Goal: Check status: Check status

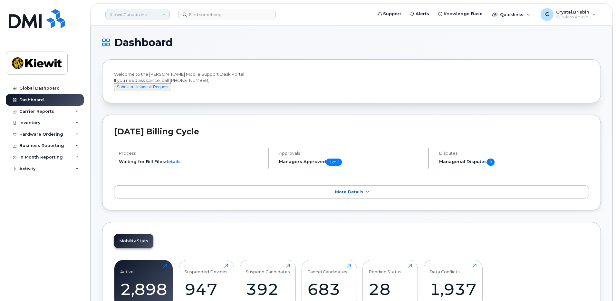
click at [140, 15] on link "Kiewit Canada Inc" at bounding box center [137, 15] width 64 height 12
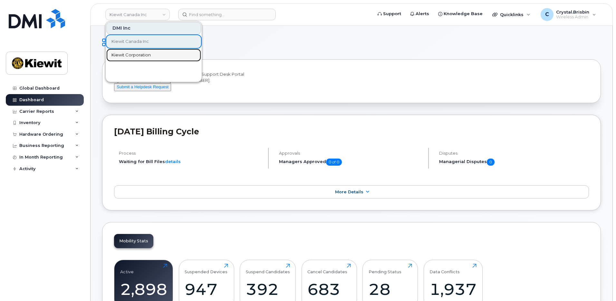
drag, startPoint x: 131, startPoint y: 57, endPoint x: 165, endPoint y: 54, distance: 33.7
click at [131, 57] on span "Kiewit Corporation" at bounding box center [130, 55] width 39 height 6
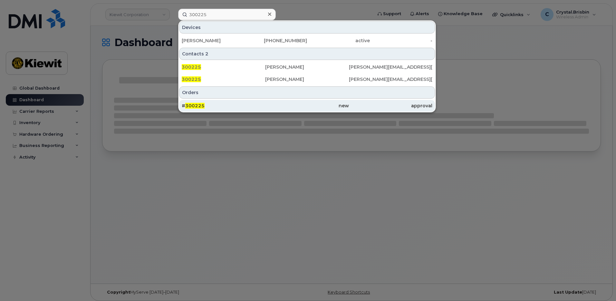
type input "300225"
click at [197, 108] on span "300225" at bounding box center [194, 106] width 19 height 6
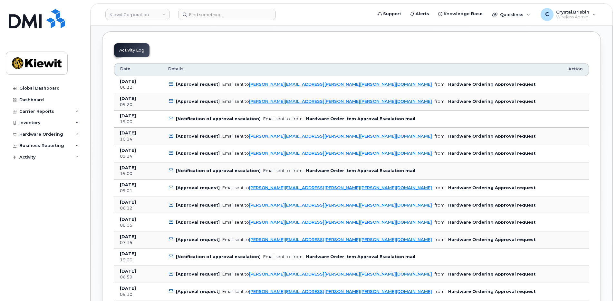
scroll to position [322, 0]
click at [155, 16] on link "Kiewit Corporation" at bounding box center [137, 15] width 64 height 12
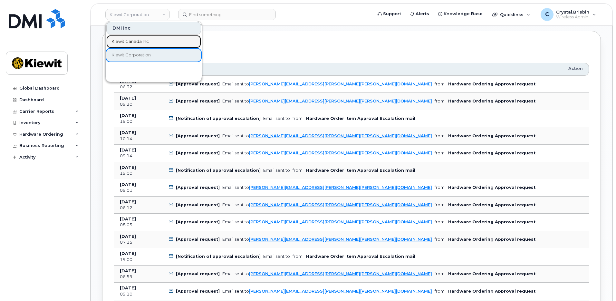
drag, startPoint x: 129, startPoint y: 42, endPoint x: 230, endPoint y: 40, distance: 100.9
click at [129, 42] on span "Kiewit Canada Inc" at bounding box center [129, 41] width 37 height 6
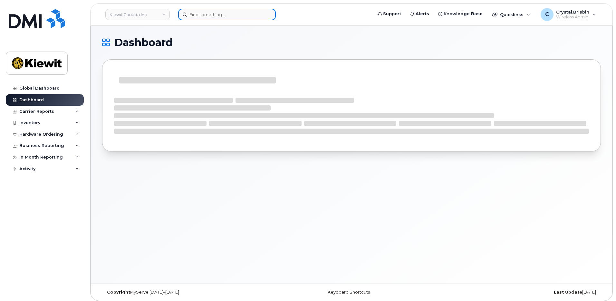
click at [209, 14] on input at bounding box center [227, 15] width 98 height 12
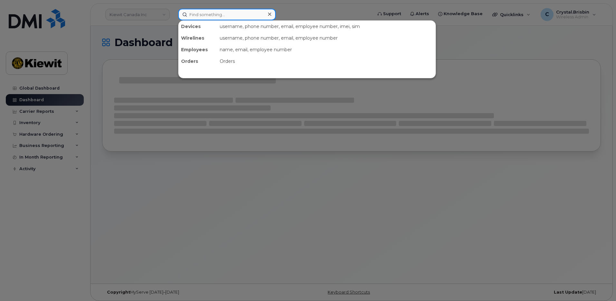
paste input "300657"
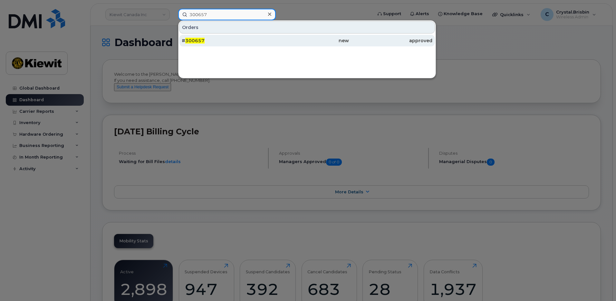
type input "300657"
click at [204, 40] on div "# 300657" at bounding box center [223, 40] width 83 height 6
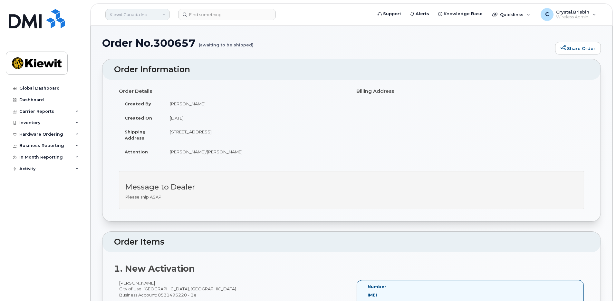
click at [143, 15] on link "Kiewit Canada Inc" at bounding box center [137, 15] width 64 height 12
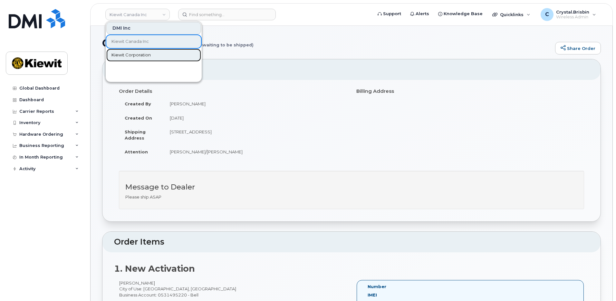
click at [125, 51] on link "Kiewit Corporation" at bounding box center [153, 55] width 95 height 13
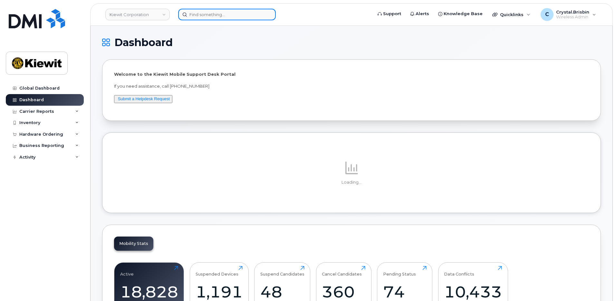
click at [216, 14] on input at bounding box center [227, 15] width 98 height 12
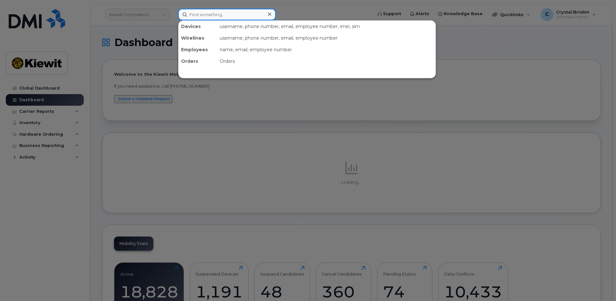
paste input "300699"
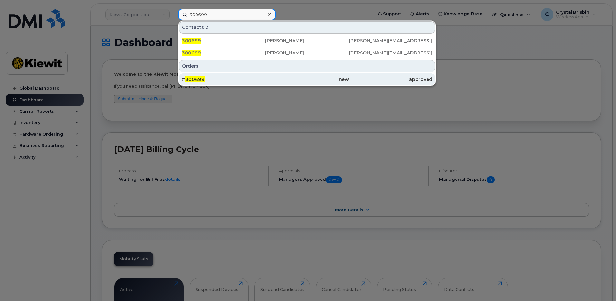
type input "300699"
click at [215, 78] on div "# 300699" at bounding box center [223, 79] width 83 height 6
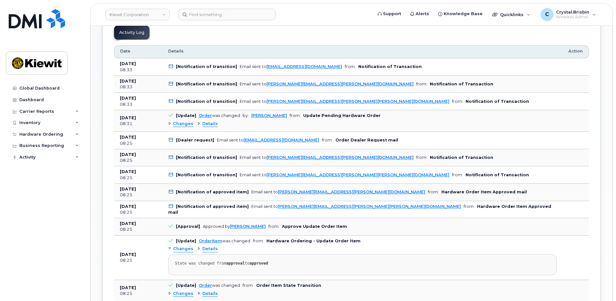
scroll to position [354, 0]
click at [87, 141] on div "Global Dashboard Dashboard Carrier Reports Monthly Billing Data Daily Data Pool…" at bounding box center [43, 150] width 87 height 301
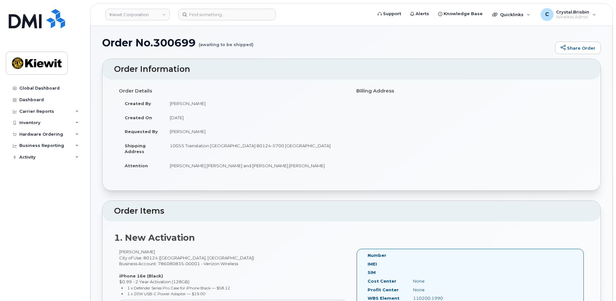
scroll to position [0, 0]
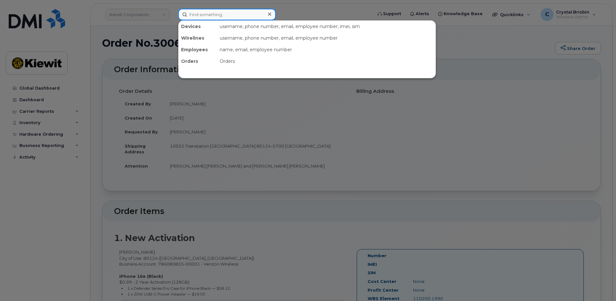
click at [209, 14] on input at bounding box center [227, 15] width 98 height 12
paste input "299949"
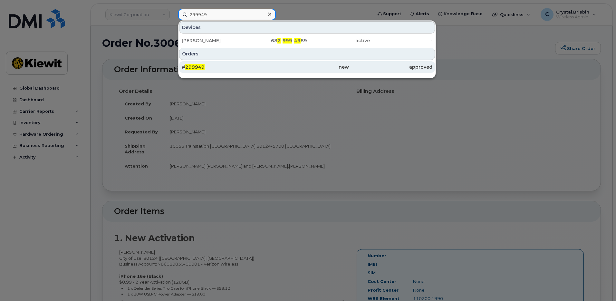
type input "299949"
click at [201, 66] on span "299949" at bounding box center [194, 67] width 19 height 6
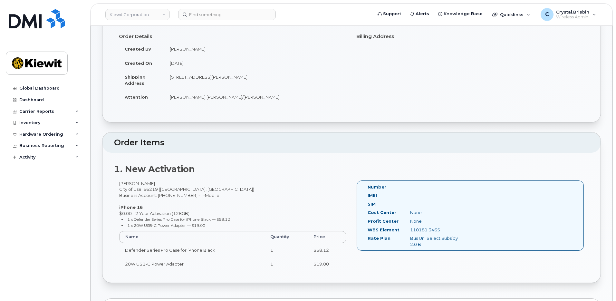
scroll to position [97, 0]
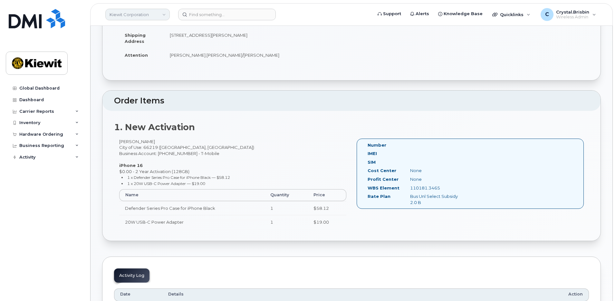
click at [151, 15] on link "Kiewit Corporation" at bounding box center [137, 15] width 64 height 12
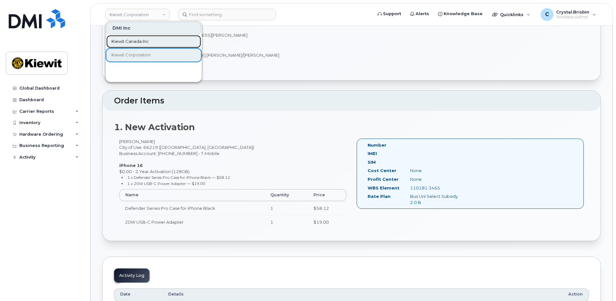
click at [126, 42] on span "Kiewit Canada Inc" at bounding box center [129, 41] width 37 height 6
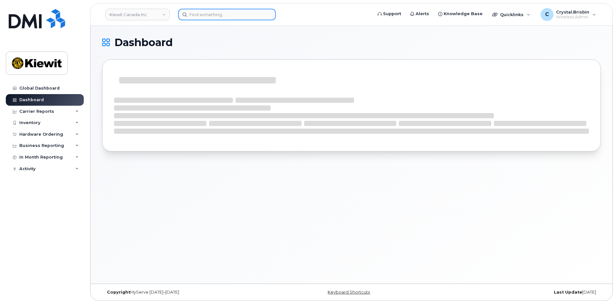
click at [216, 15] on input at bounding box center [227, 15] width 98 height 12
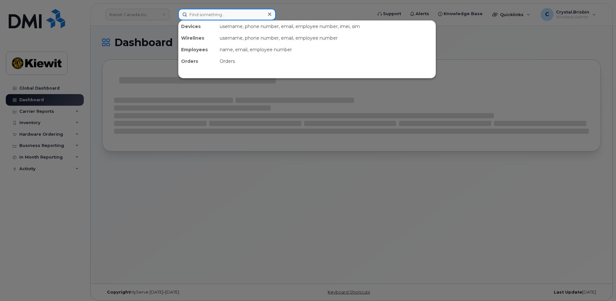
paste input "300526"
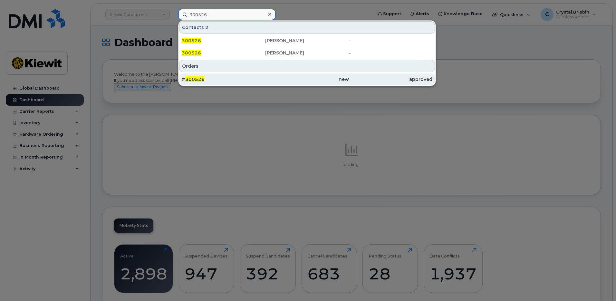
type input "300526"
click at [205, 80] on div "# 300526" at bounding box center [223, 79] width 83 height 6
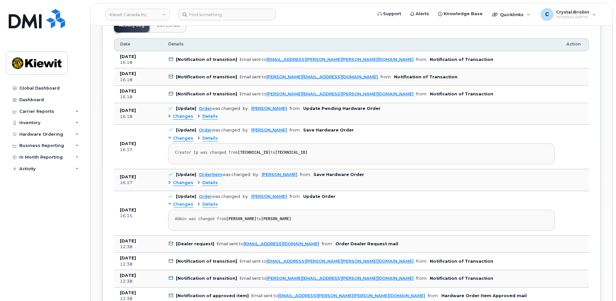
scroll to position [419, 0]
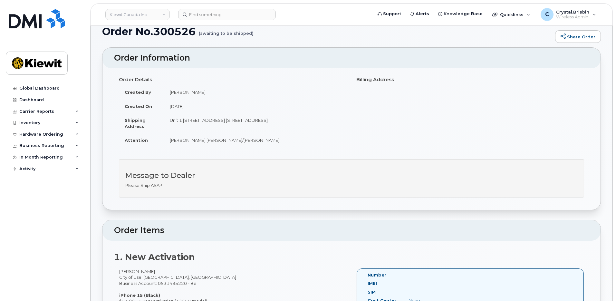
scroll to position [0, 0]
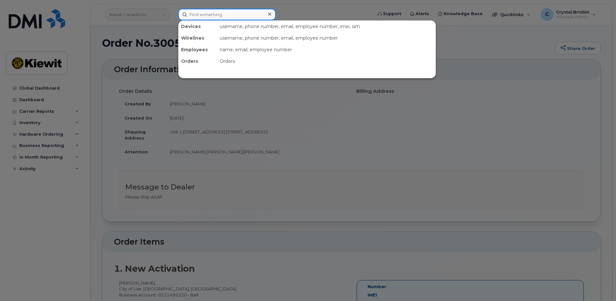
click at [221, 16] on input at bounding box center [227, 15] width 98 height 12
paste input "300437"
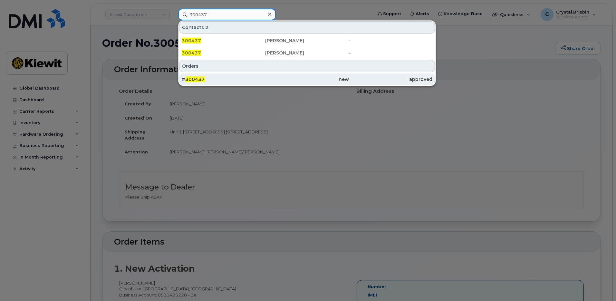
type input "300437"
click at [202, 80] on span "300437" at bounding box center [194, 79] width 19 height 6
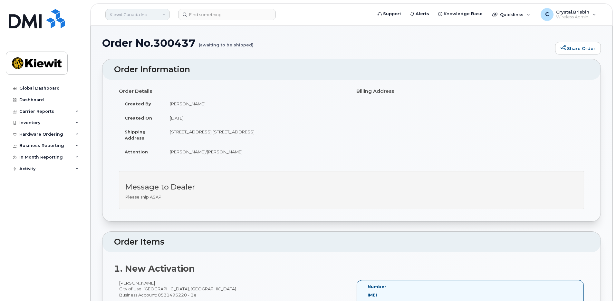
click at [160, 18] on link "Kiewit Canada Inc" at bounding box center [137, 15] width 64 height 12
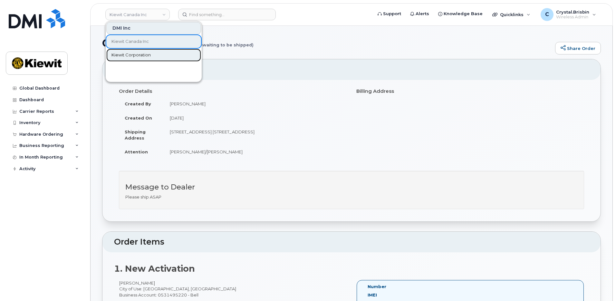
click at [128, 53] on span "Kiewit Corporation" at bounding box center [130, 55] width 39 height 6
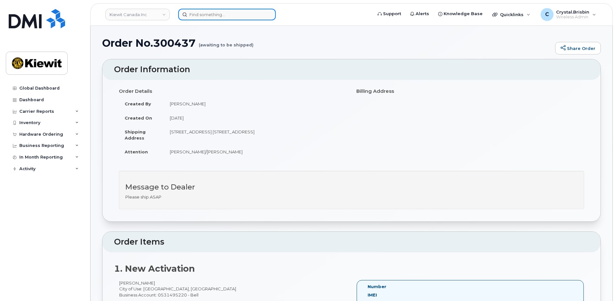
click at [214, 16] on input at bounding box center [227, 15] width 98 height 12
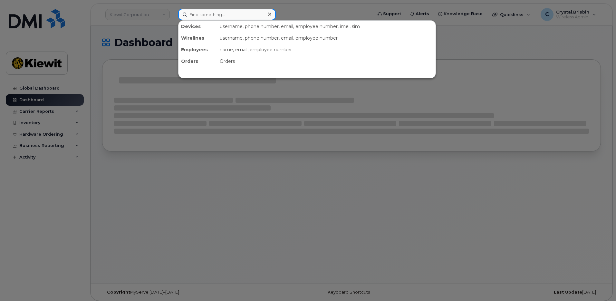
click at [214, 16] on input at bounding box center [227, 15] width 98 height 12
paste input "300570"
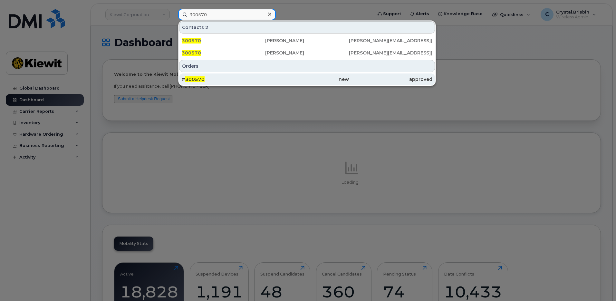
type input "300570"
click at [244, 79] on div "# 300570" at bounding box center [223, 79] width 83 height 6
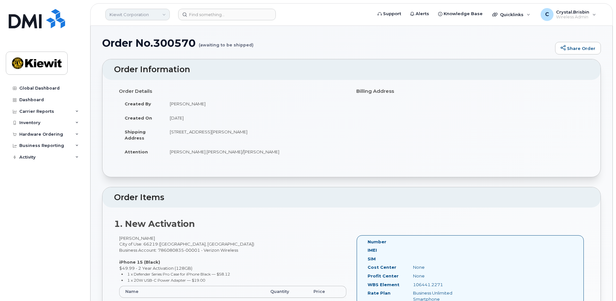
click at [146, 16] on link "Kiewit Corporation" at bounding box center [137, 15] width 64 height 12
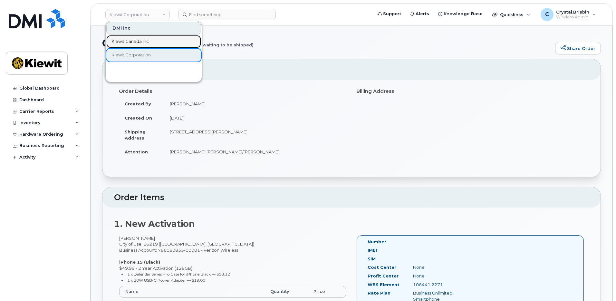
drag, startPoint x: 133, startPoint y: 43, endPoint x: 207, endPoint y: 31, distance: 75.6
click at [133, 43] on span "Kiewit Canada Inc" at bounding box center [129, 41] width 37 height 6
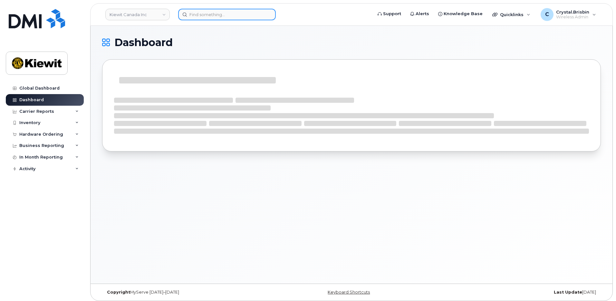
click at [212, 15] on input at bounding box center [227, 15] width 98 height 12
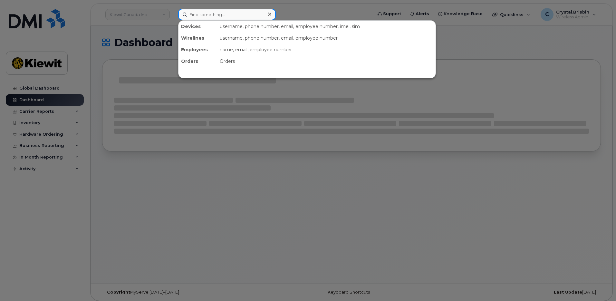
paste input "300573"
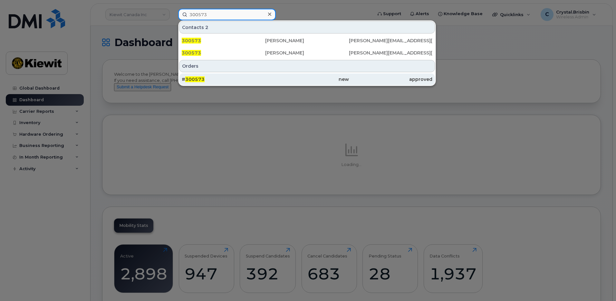
type input "300573"
click at [206, 78] on div "# 300573" at bounding box center [223, 79] width 83 height 6
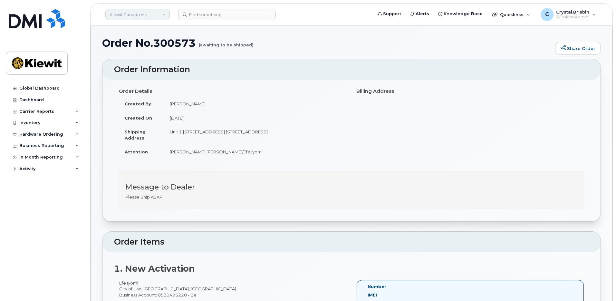
click at [121, 13] on link "Kiewit Canada Inc" at bounding box center [137, 15] width 64 height 12
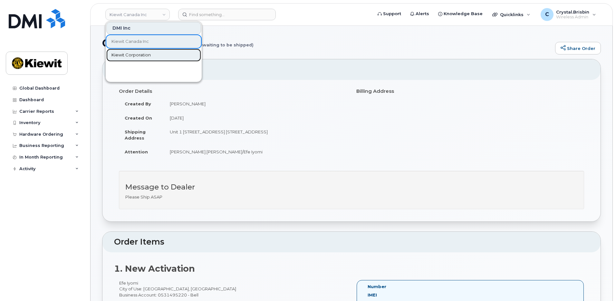
click at [125, 56] on span "Kiewit Corporation" at bounding box center [130, 55] width 39 height 6
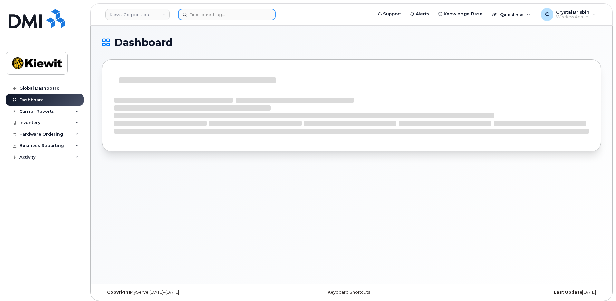
click at [206, 14] on input at bounding box center [227, 15] width 98 height 12
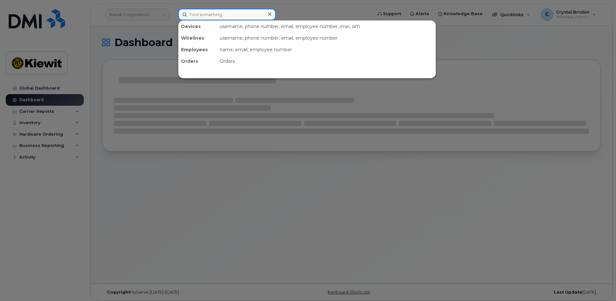
paste input "300791"
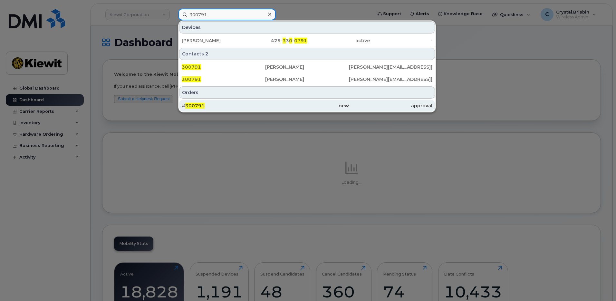
type input "300791"
click at [230, 105] on div "# 300791" at bounding box center [223, 105] width 83 height 6
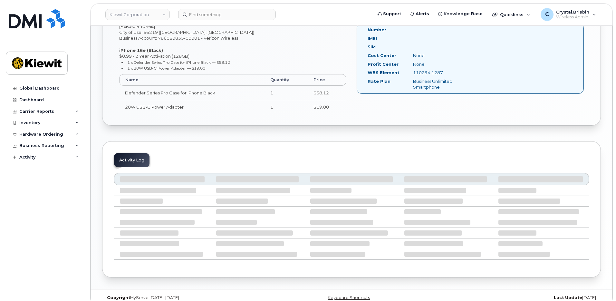
scroll to position [235, 0]
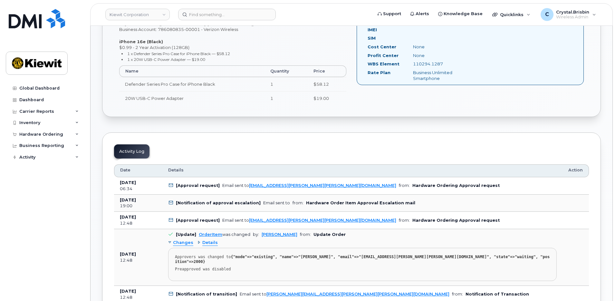
click at [97, 125] on div "Order No.300791 (Waiting On Approval) Share Order Cancel Order × Share This Ord…" at bounding box center [352, 285] width 522 height 988
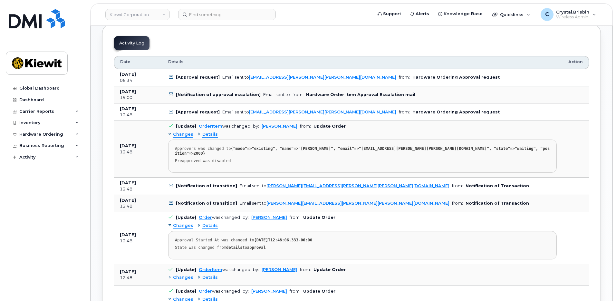
scroll to position [331, 0]
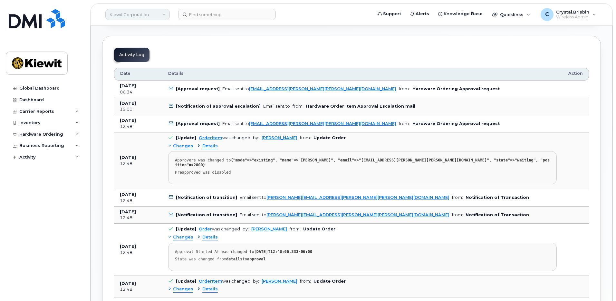
click at [160, 16] on link "Kiewit Corporation" at bounding box center [137, 15] width 64 height 12
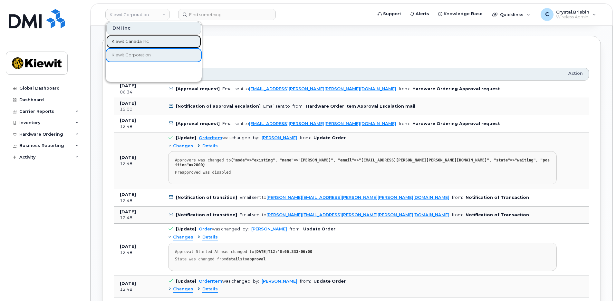
click at [133, 44] on span "Kiewit Canada Inc" at bounding box center [129, 41] width 37 height 6
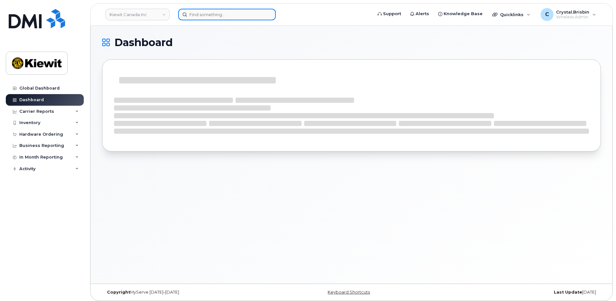
click at [208, 14] on input at bounding box center [227, 15] width 98 height 12
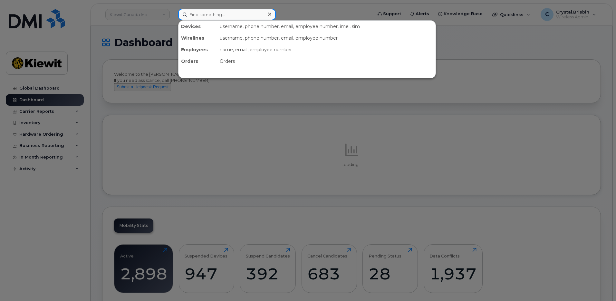
paste input "300792"
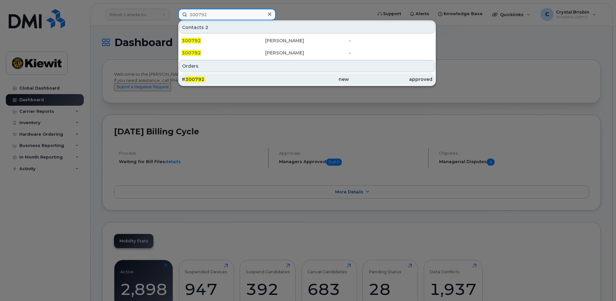
type input "300792"
click at [214, 81] on div "# 300792" at bounding box center [223, 79] width 83 height 6
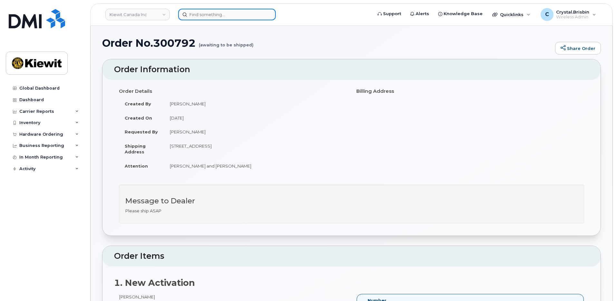
click at [204, 16] on input at bounding box center [227, 15] width 98 height 12
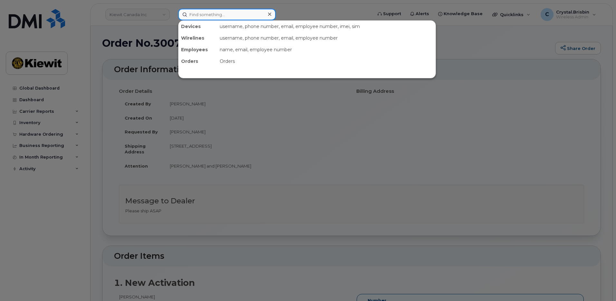
paste input "300818"
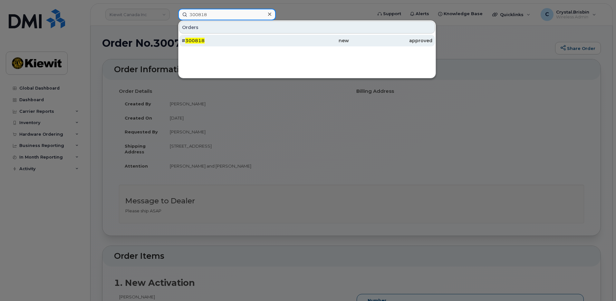
type input "300818"
click at [203, 42] on span "300818" at bounding box center [194, 41] width 19 height 6
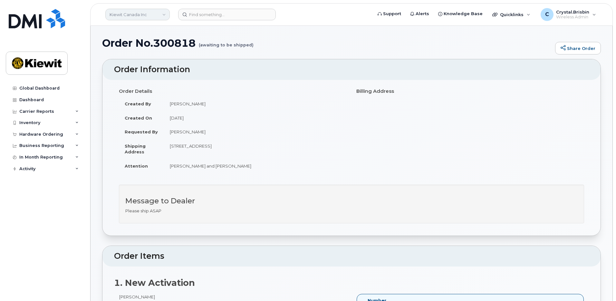
click at [130, 16] on link "Kiewit Canada Inc" at bounding box center [137, 15] width 64 height 12
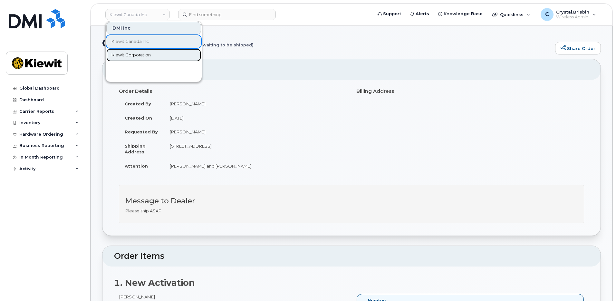
click at [127, 55] on span "Kiewit Corporation" at bounding box center [130, 55] width 39 height 6
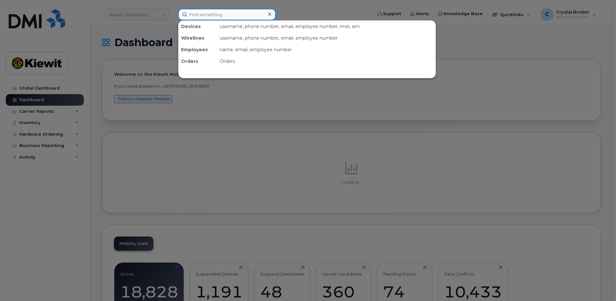
click at [212, 16] on input at bounding box center [227, 15] width 98 height 12
paste input "300828"
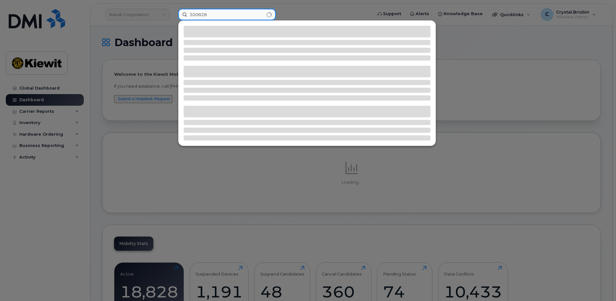
type input "300828"
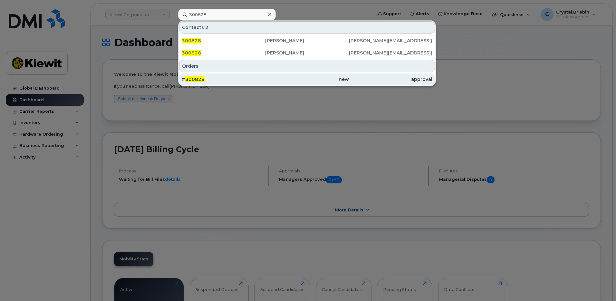
click at [210, 80] on div "# 300828" at bounding box center [223, 79] width 83 height 6
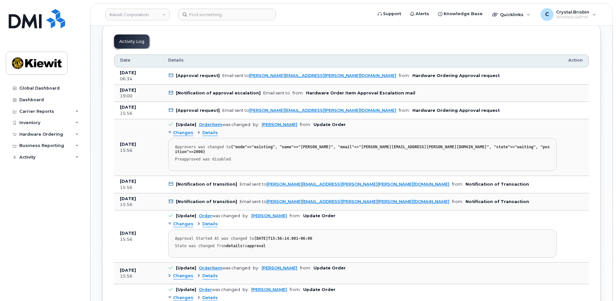
scroll to position [354, 0]
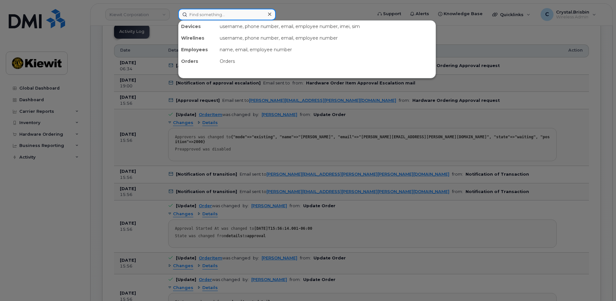
click at [206, 14] on input at bounding box center [227, 15] width 98 height 12
paste input "300829"
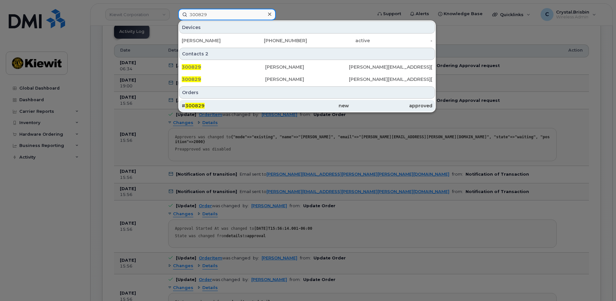
type input "300829"
click at [203, 107] on span "300829" at bounding box center [194, 106] width 19 height 6
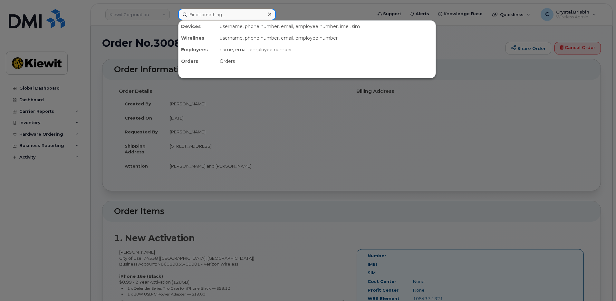
click at [204, 16] on input at bounding box center [227, 15] width 98 height 12
paste input "300830"
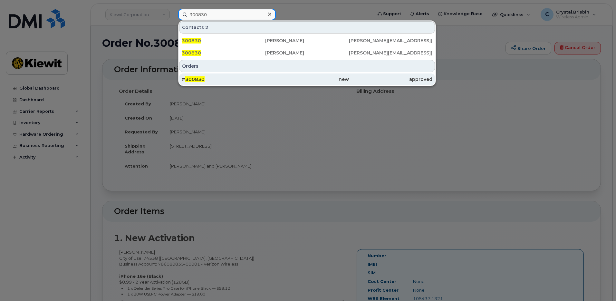
type input "300830"
click at [196, 77] on span "300830" at bounding box center [194, 79] width 19 height 6
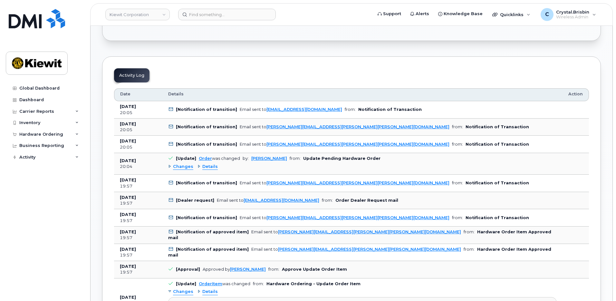
scroll to position [483, 0]
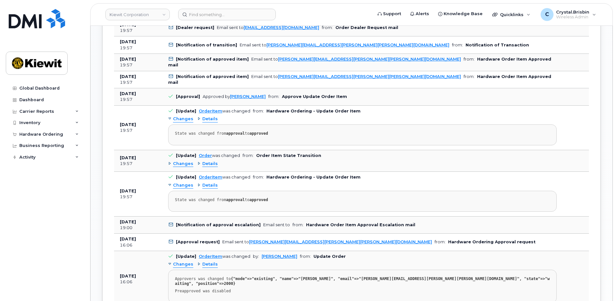
click at [97, 80] on div "Order No.300830 (awaiting to be shipped) Share Order × Share This Order If you …" at bounding box center [352, 106] width 522 height 1127
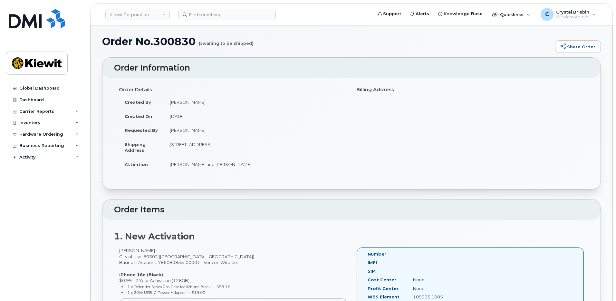
scroll to position [0, 0]
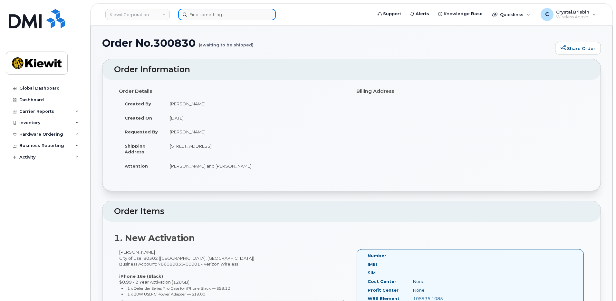
click at [209, 16] on input at bounding box center [227, 15] width 98 height 12
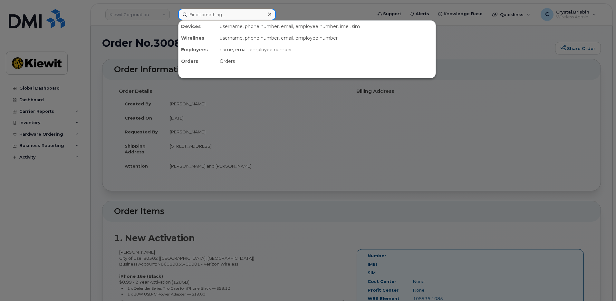
paste input "300831"
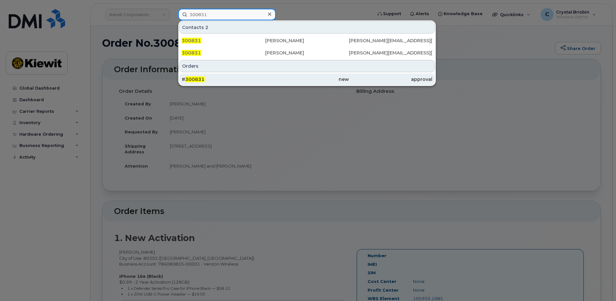
type input "300831"
click at [207, 79] on div "# 300831" at bounding box center [223, 79] width 83 height 6
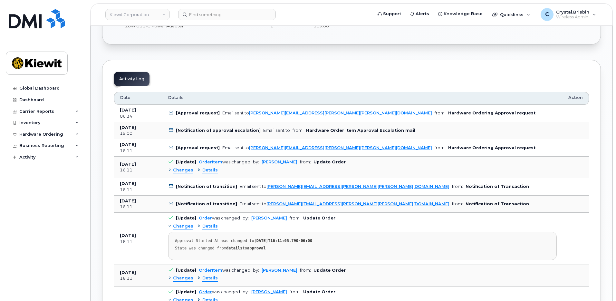
scroll to position [322, 0]
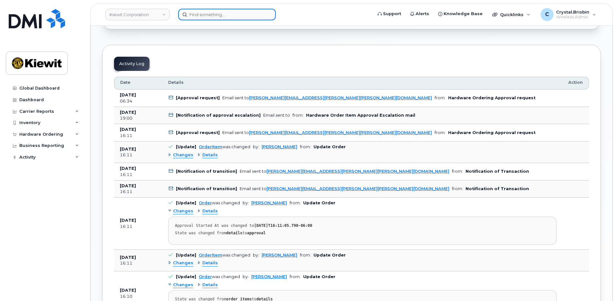
click at [233, 15] on input at bounding box center [227, 15] width 98 height 12
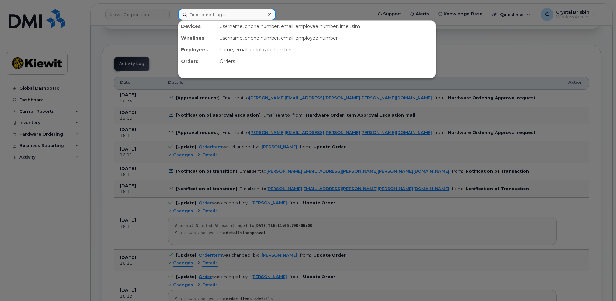
paste input "300833"
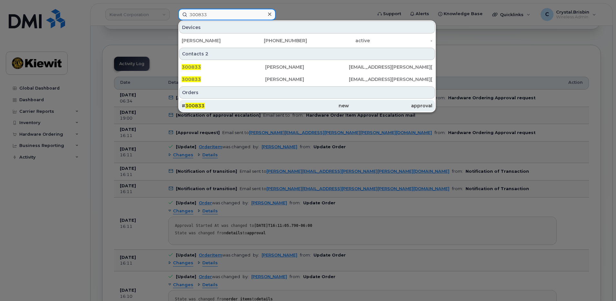
type input "300833"
click at [202, 105] on span "300833" at bounding box center [194, 106] width 19 height 6
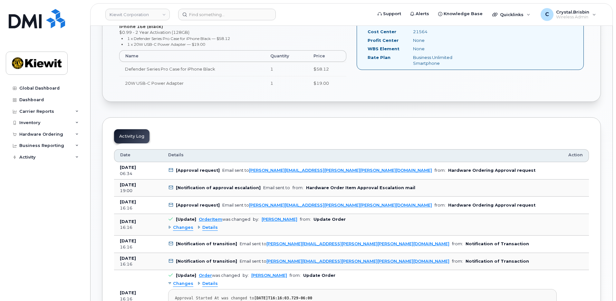
scroll to position [290, 0]
